Goal: Information Seeking & Learning: Get advice/opinions

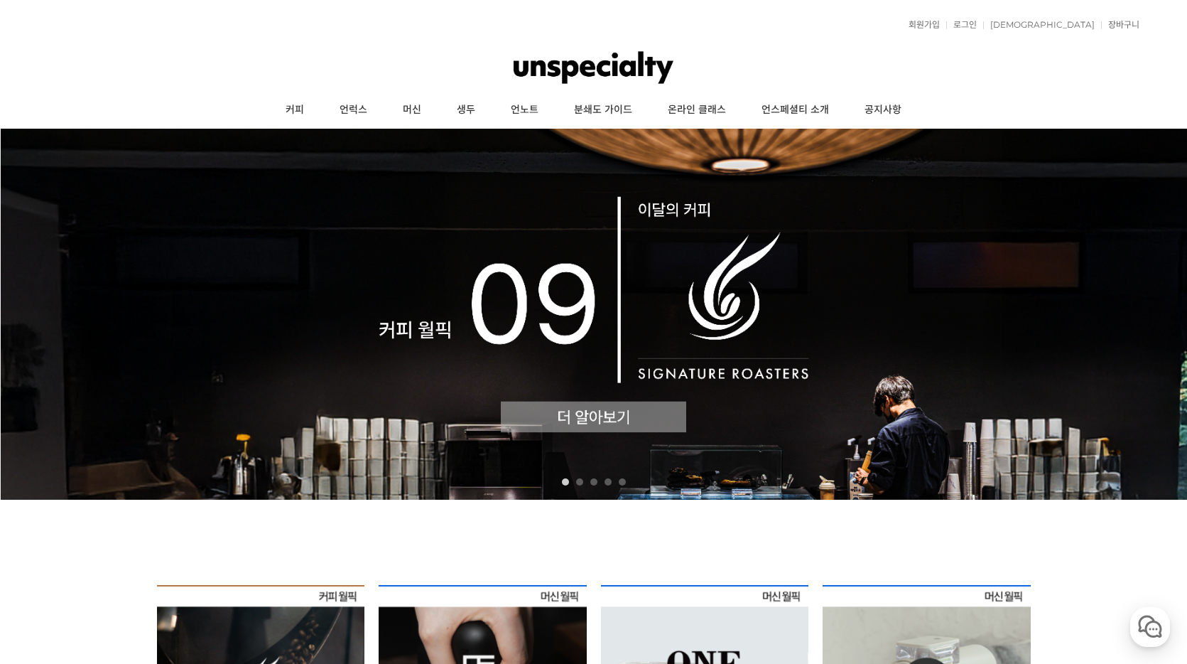
click at [589, 285] on img at bounding box center [593, 314] width 1187 height 371
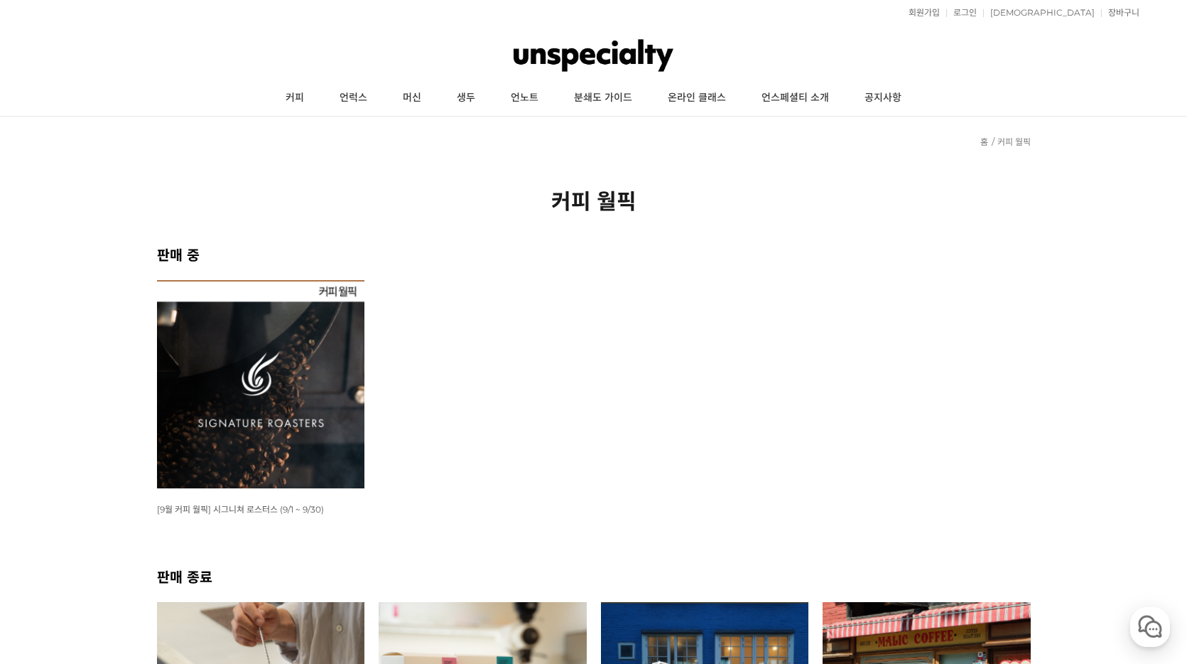
scroll to position [14, 0]
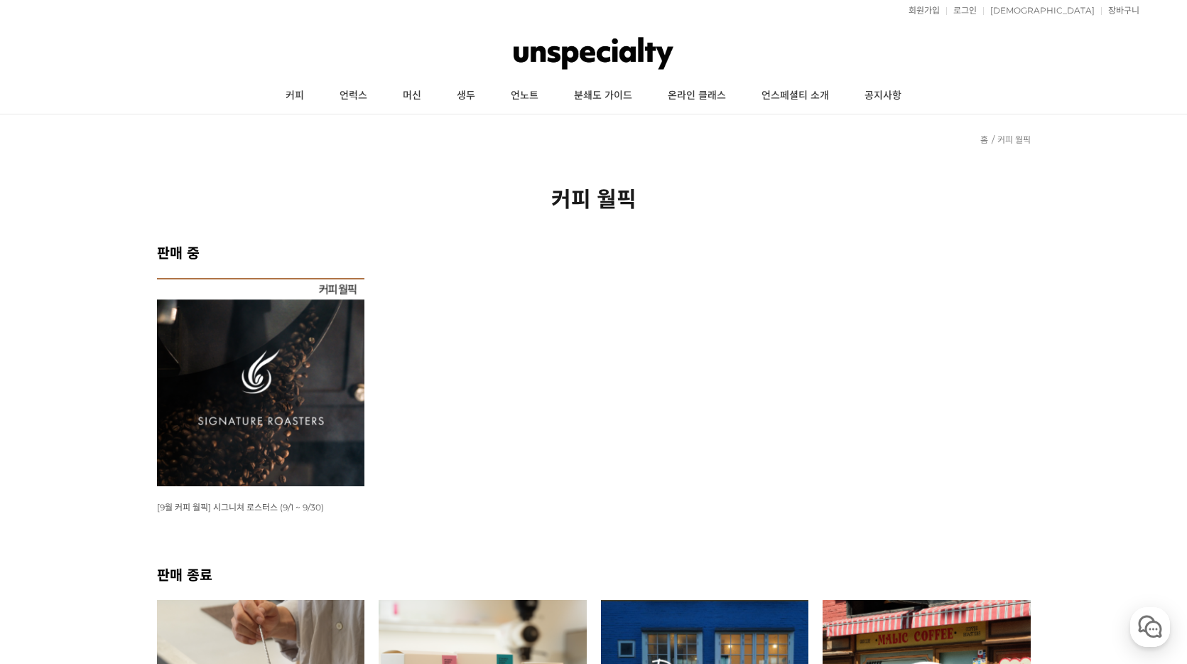
click at [312, 395] on img at bounding box center [261, 382] width 208 height 208
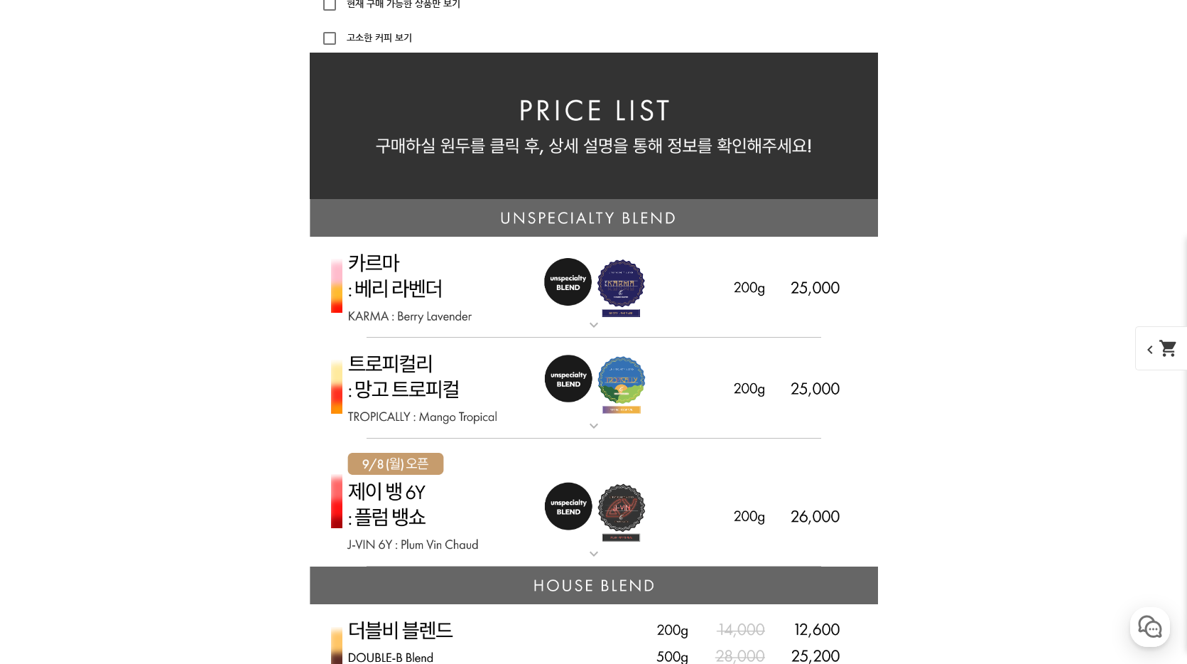
scroll to position [3393, 0]
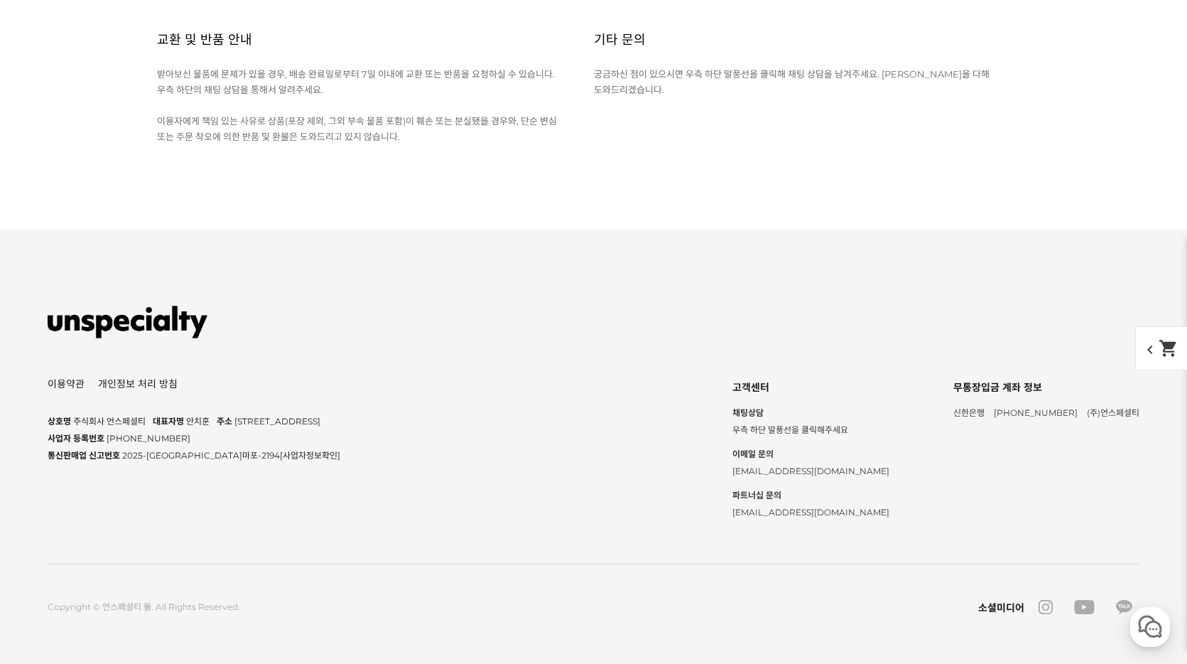
scroll to position [16528, 0]
